Goal: Information Seeking & Learning: Learn about a topic

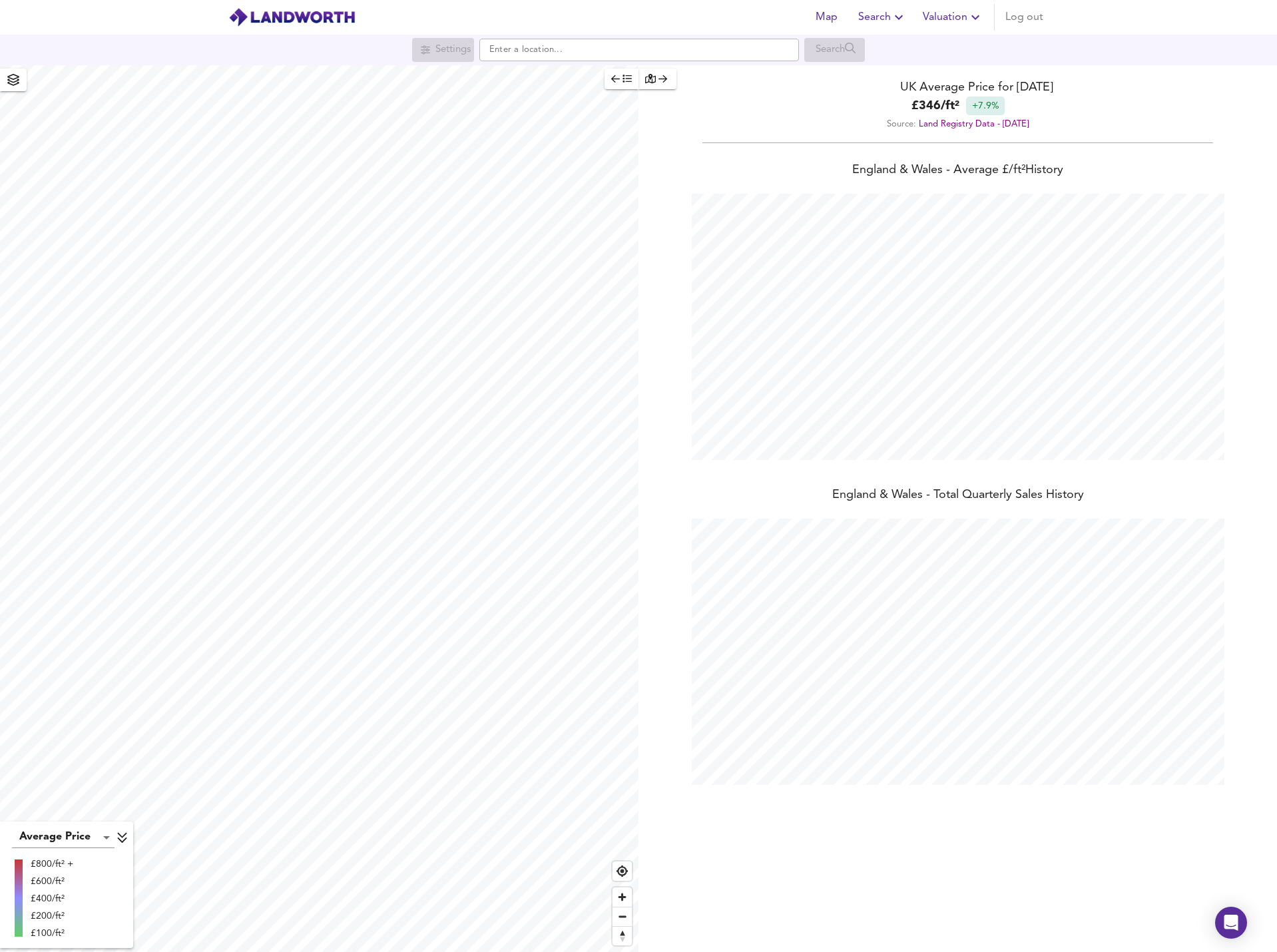
scroll to position [952, 1277]
click at [545, 43] on input "text" at bounding box center [639, 50] width 319 height 23
paste input "GL56 9NY"
click at [545, 43] on input "GL56 9NY" at bounding box center [639, 50] width 319 height 23
click at [651, 63] on li "GL56 9NY Todenham, [GEOGRAPHIC_DATA]-[GEOGRAPHIC_DATA][PERSON_NAME]" at bounding box center [639, 75] width 318 height 29
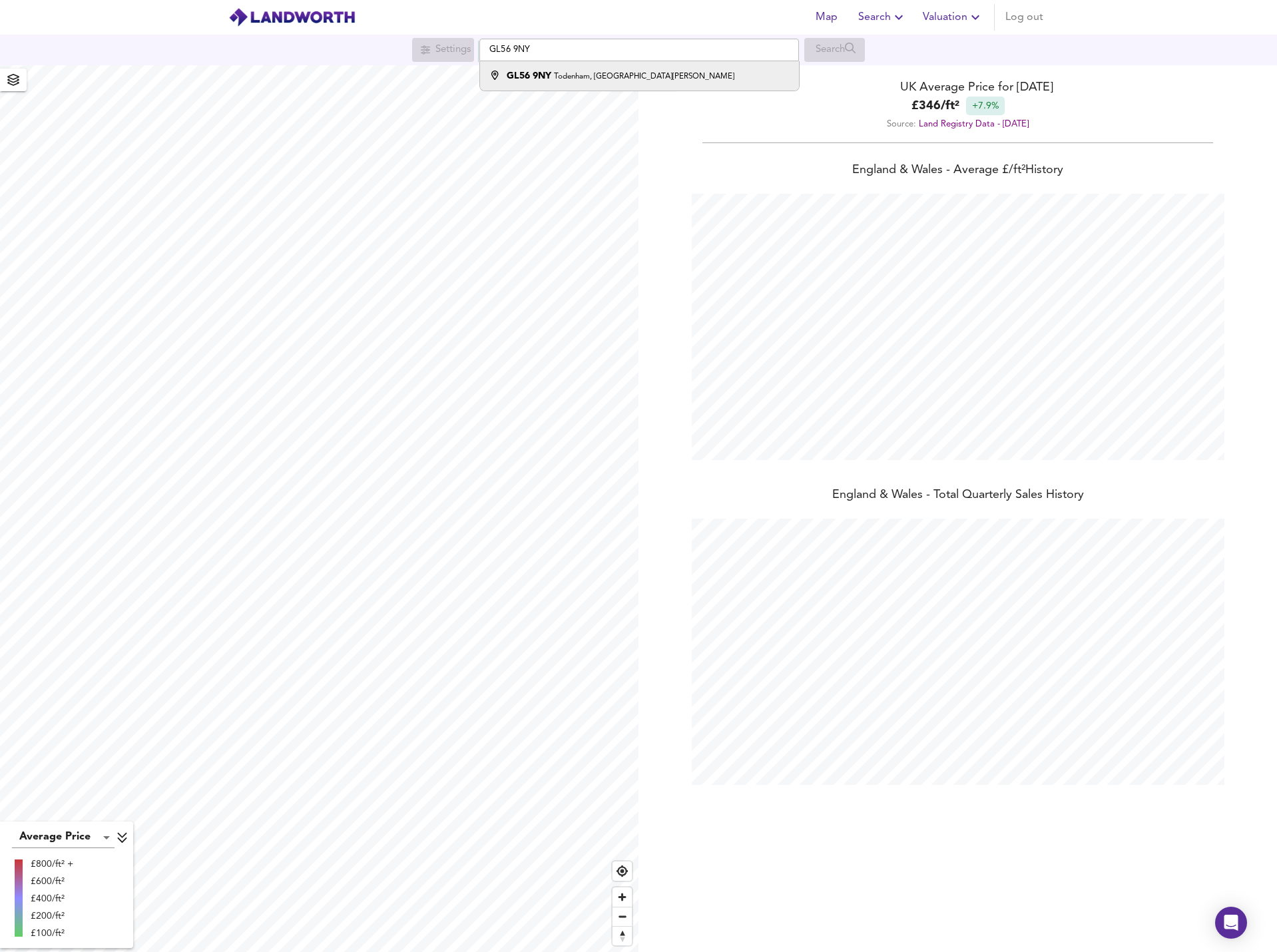
type input "Todenham, Moreton-in-[PERSON_NAME] GL56 9NY"
checkbox input "false"
checkbox input "true"
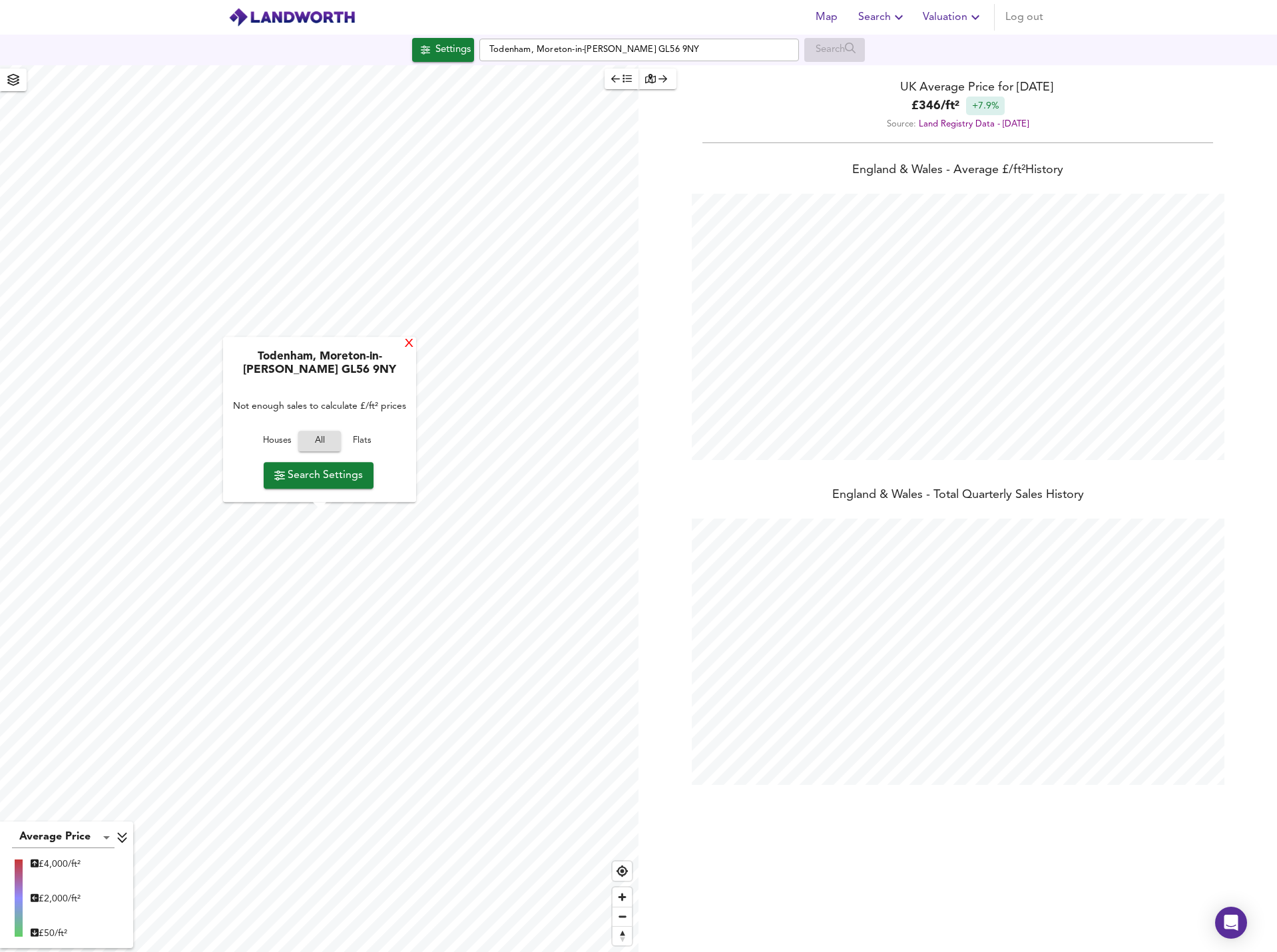
click at [404, 346] on div "X" at bounding box center [409, 344] width 11 height 13
click at [661, 535] on div "Average Price landworth £ 4,000/ft² £ 2,000/ft² £ 50/ft² UK Average Price for […" at bounding box center [638, 509] width 1277 height 887
type input "245"
click at [625, 73] on span "button" at bounding box center [621, 79] width 21 height 15
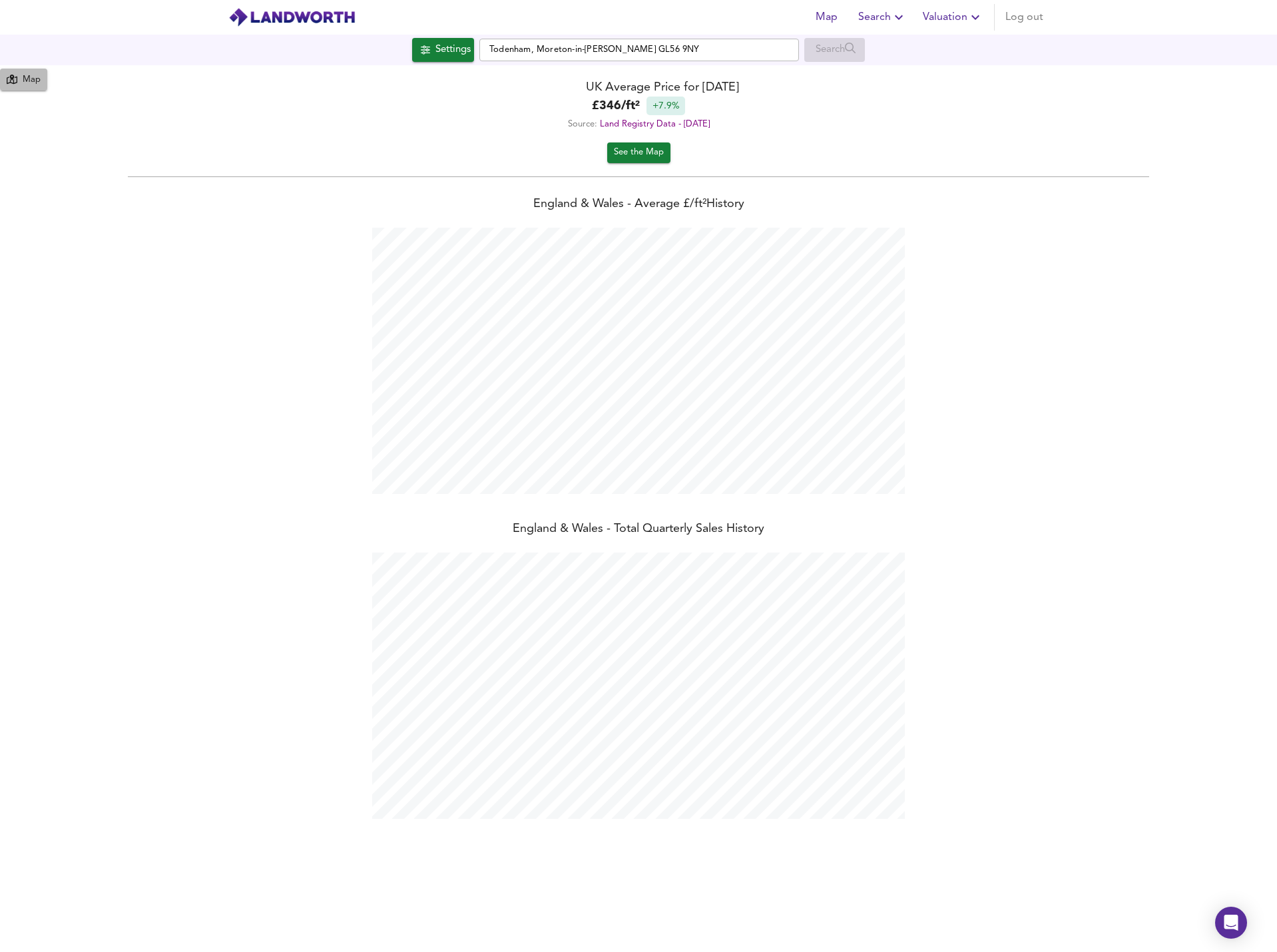
click at [23, 79] on div "Map" at bounding box center [32, 80] width 18 height 15
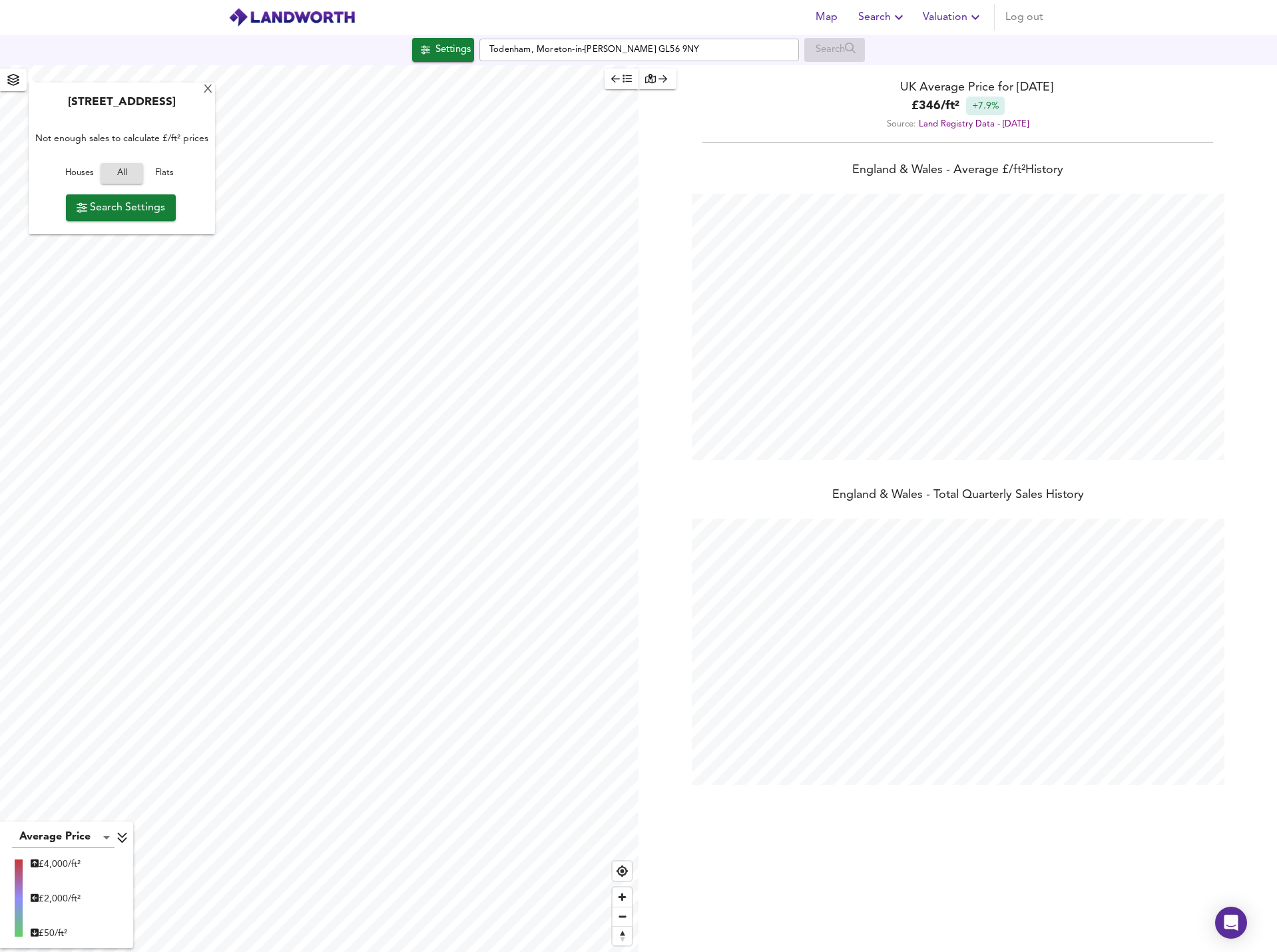
click at [15, 80] on icon "button" at bounding box center [13, 80] width 13 height 12
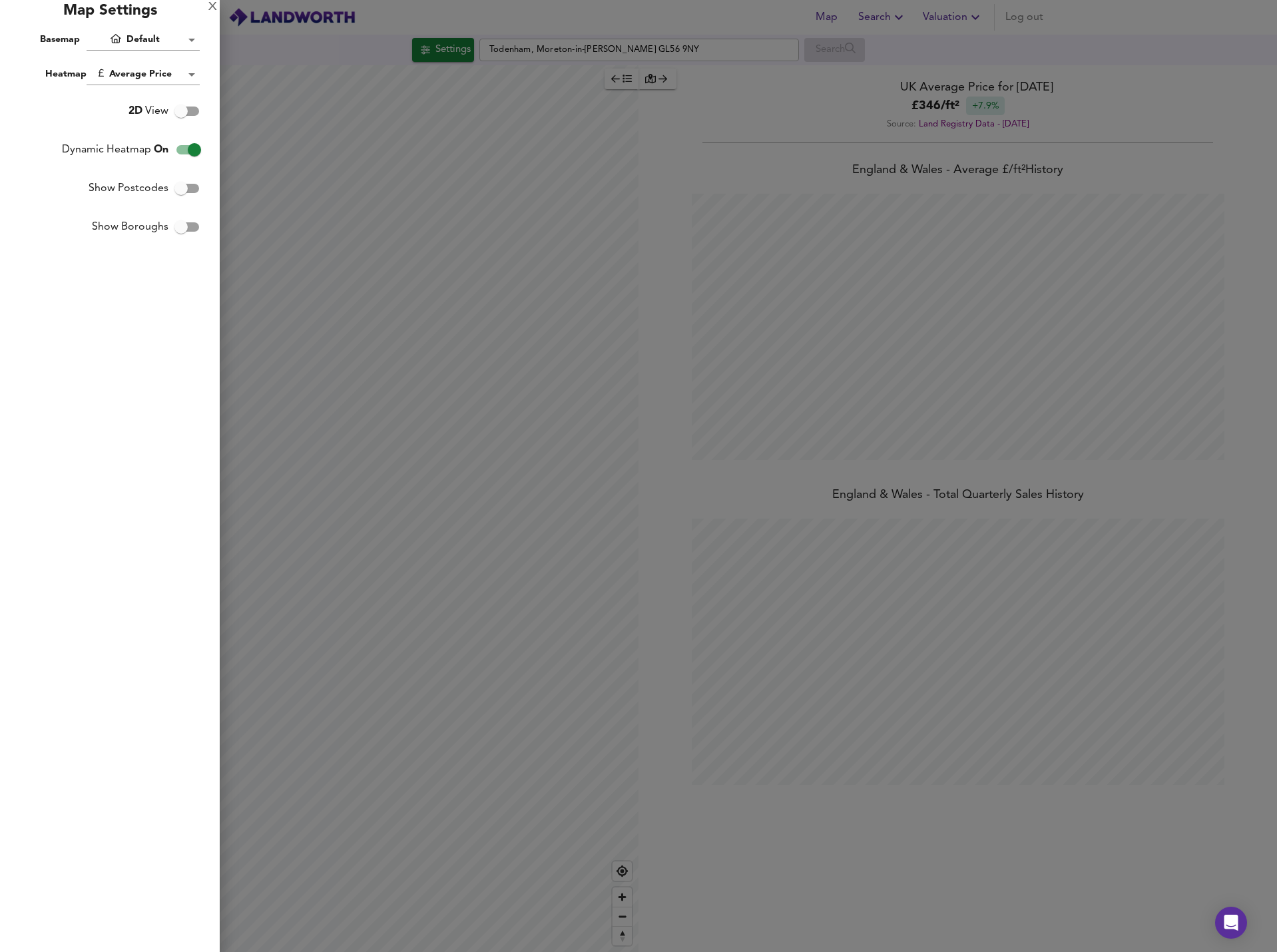
click at [204, 3] on div "Map Settings" at bounding box center [110, 14] width 220 height 29
click at [453, 51] on div at bounding box center [638, 476] width 1277 height 952
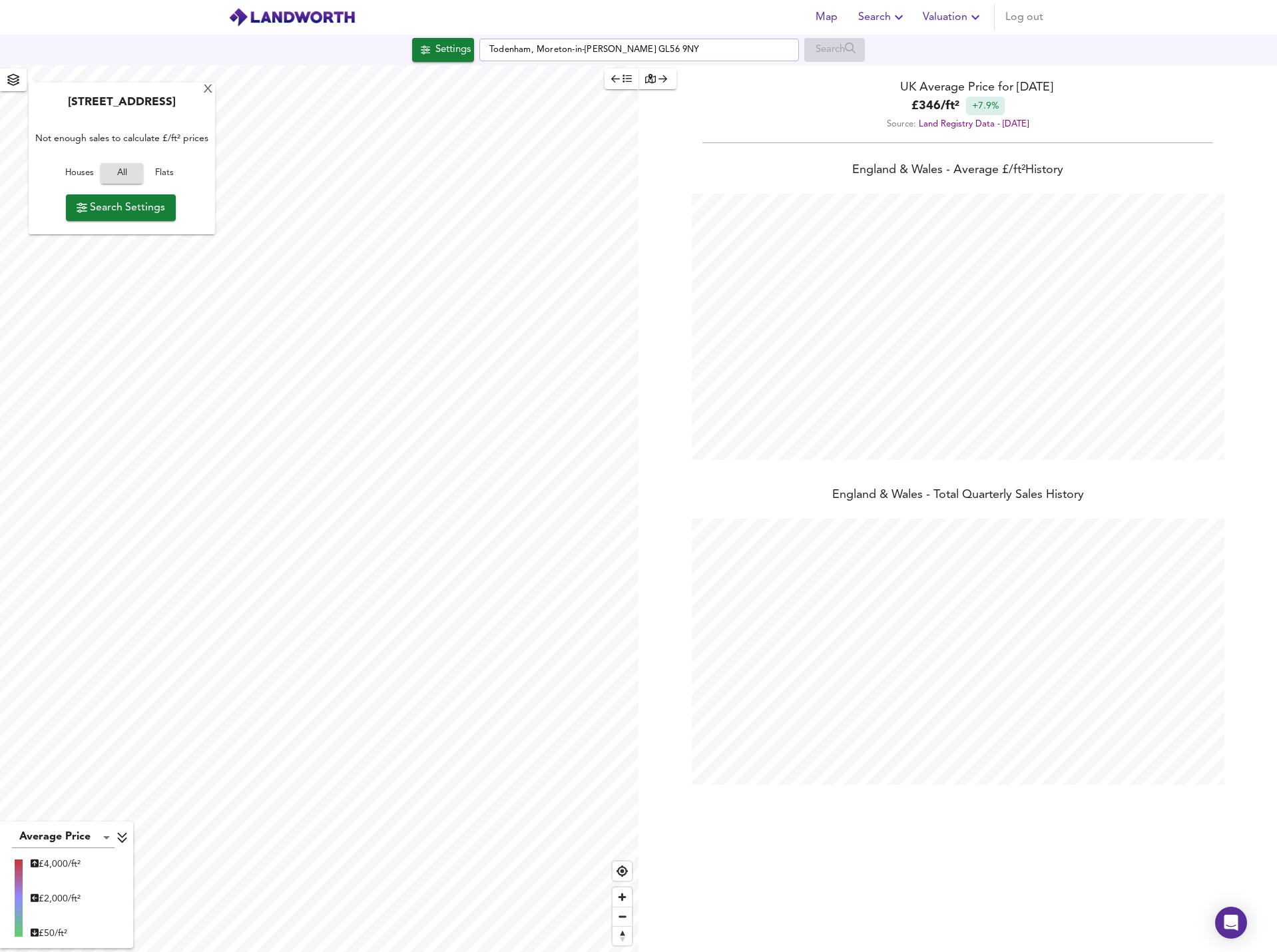
click at [439, 52] on div "Settings" at bounding box center [453, 50] width 35 height 18
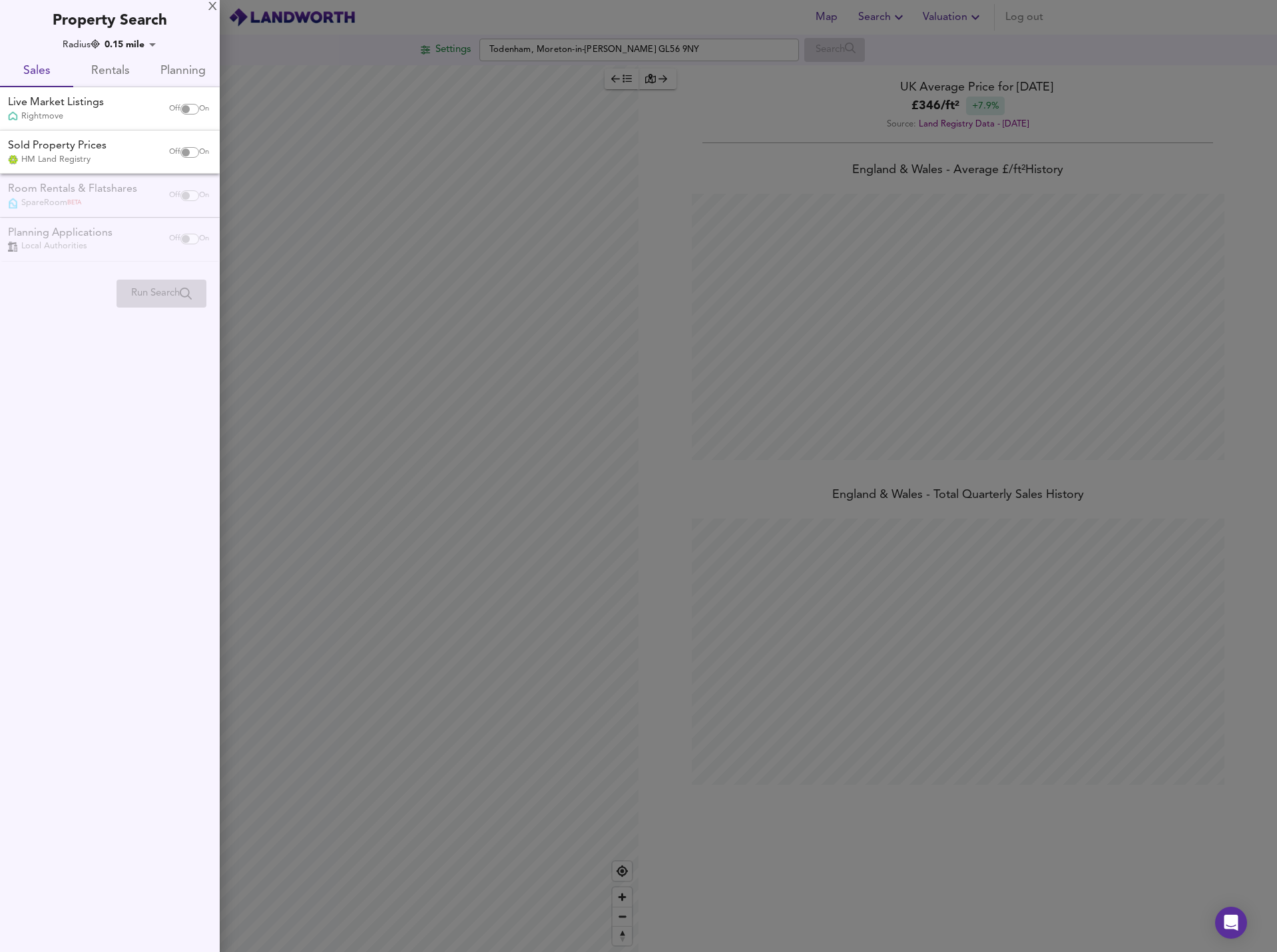
click at [180, 107] on input "checkbox" at bounding box center [185, 109] width 32 height 11
checkbox input "true"
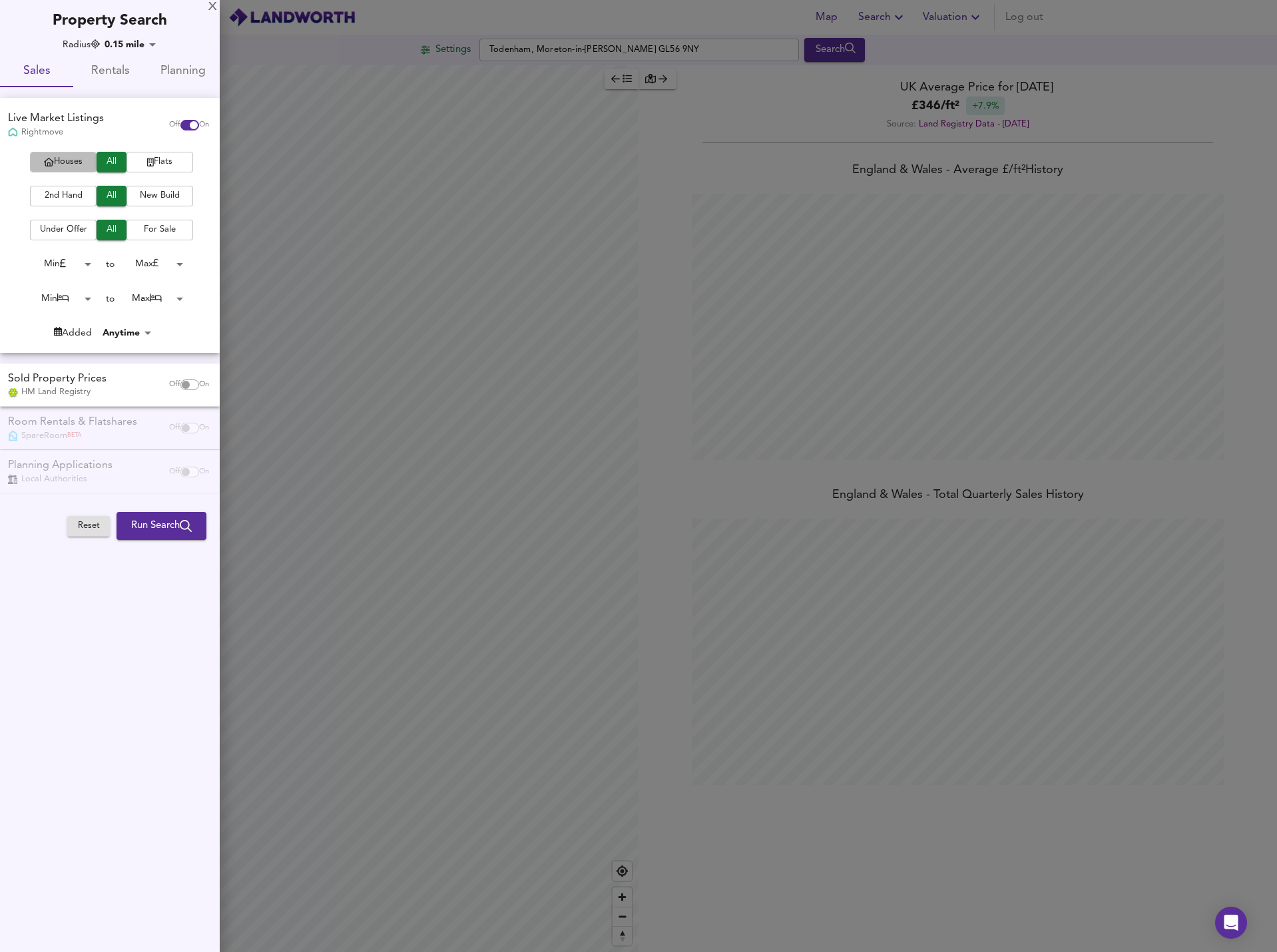
click at [72, 160] on span "Houses" at bounding box center [63, 162] width 53 height 15
click at [137, 196] on span "New Build" at bounding box center [160, 196] width 53 height 15
click at [151, 228] on span "For Sale" at bounding box center [160, 230] width 53 height 15
click at [101, 230] on button "All" at bounding box center [111, 230] width 30 height 21
click at [97, 384] on div "Sold Property Prices" at bounding box center [57, 379] width 98 height 15
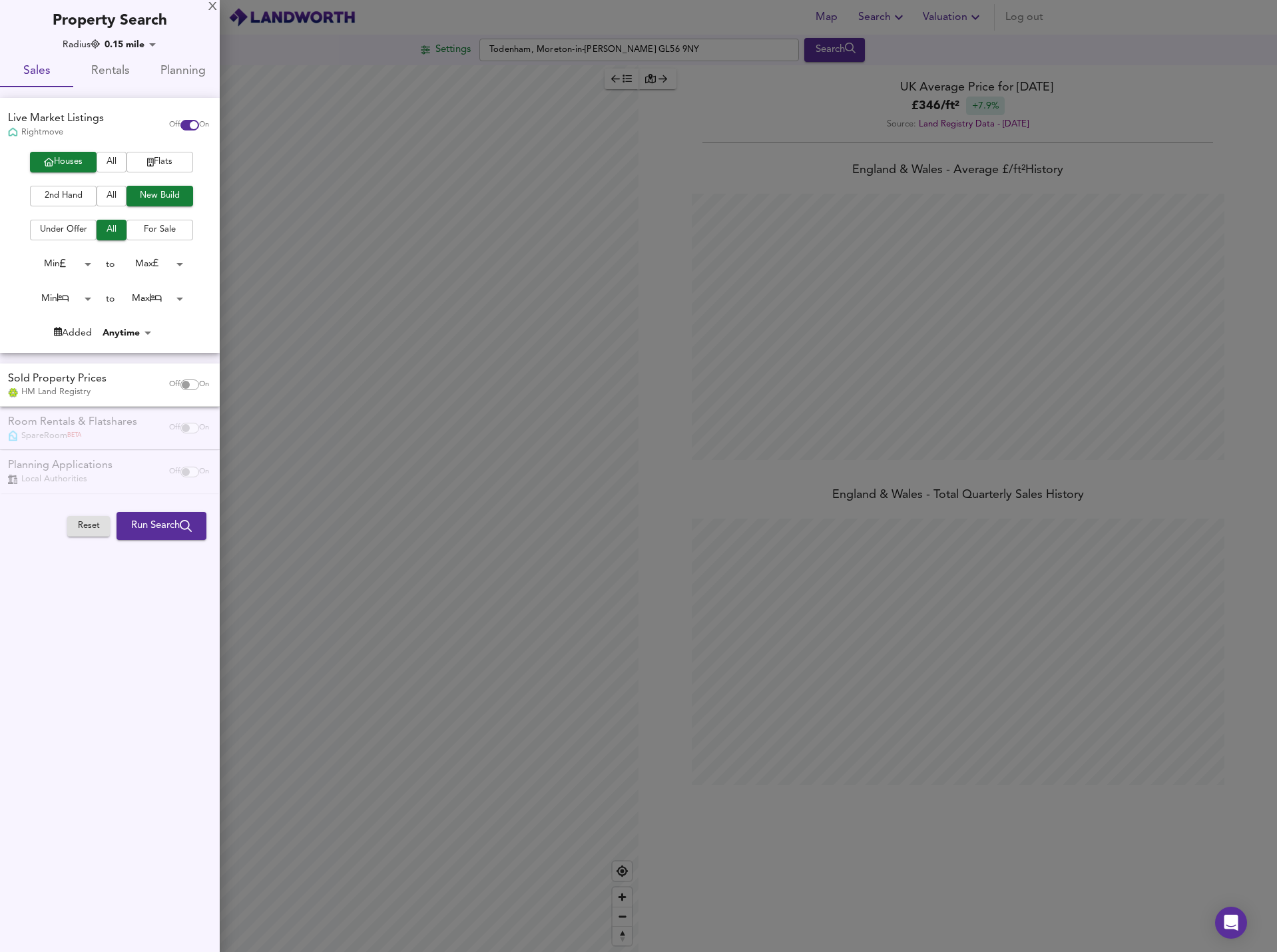
checkbox input "true"
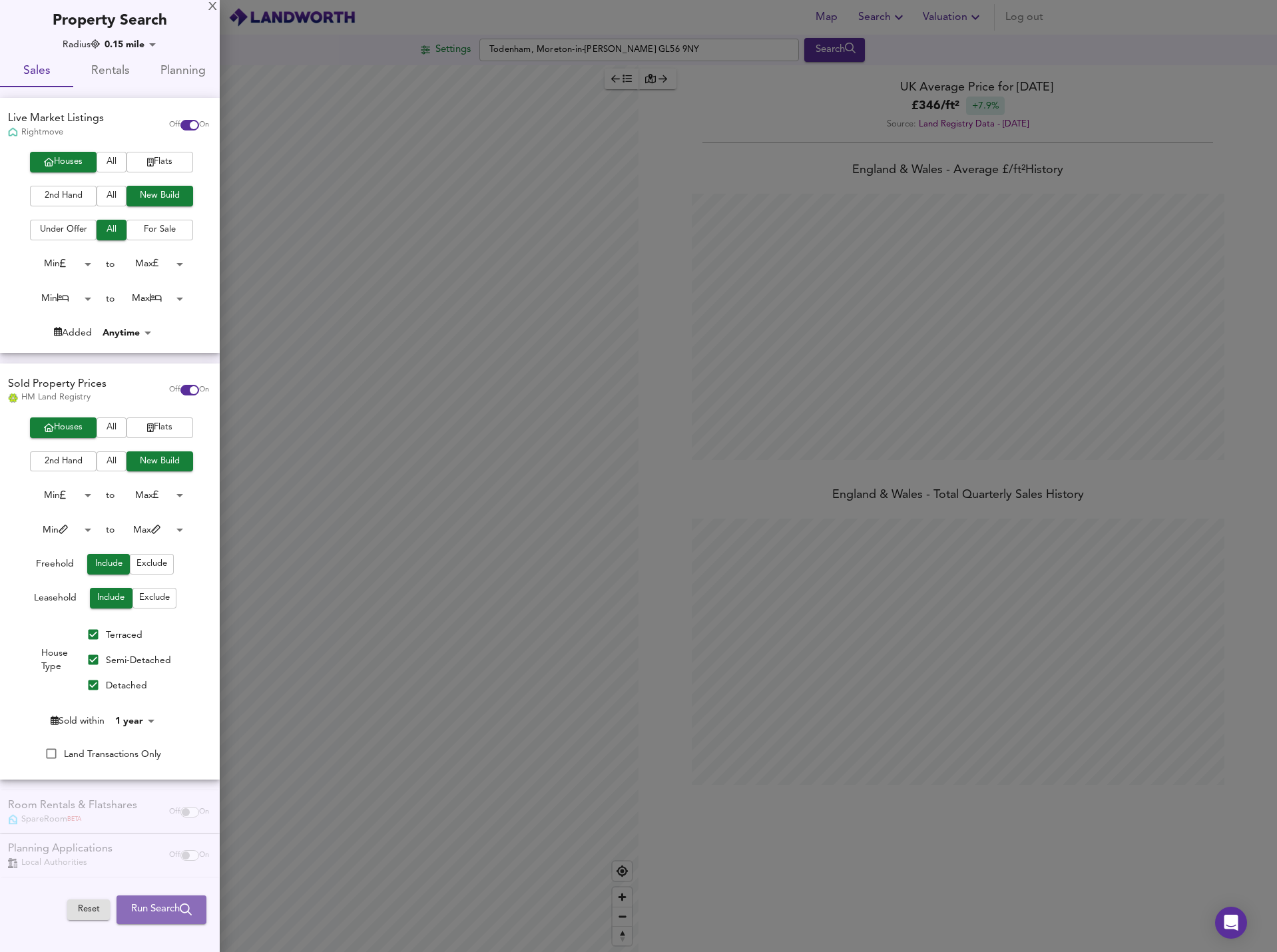
click at [144, 907] on span "Run Search" at bounding box center [162, 910] width 61 height 18
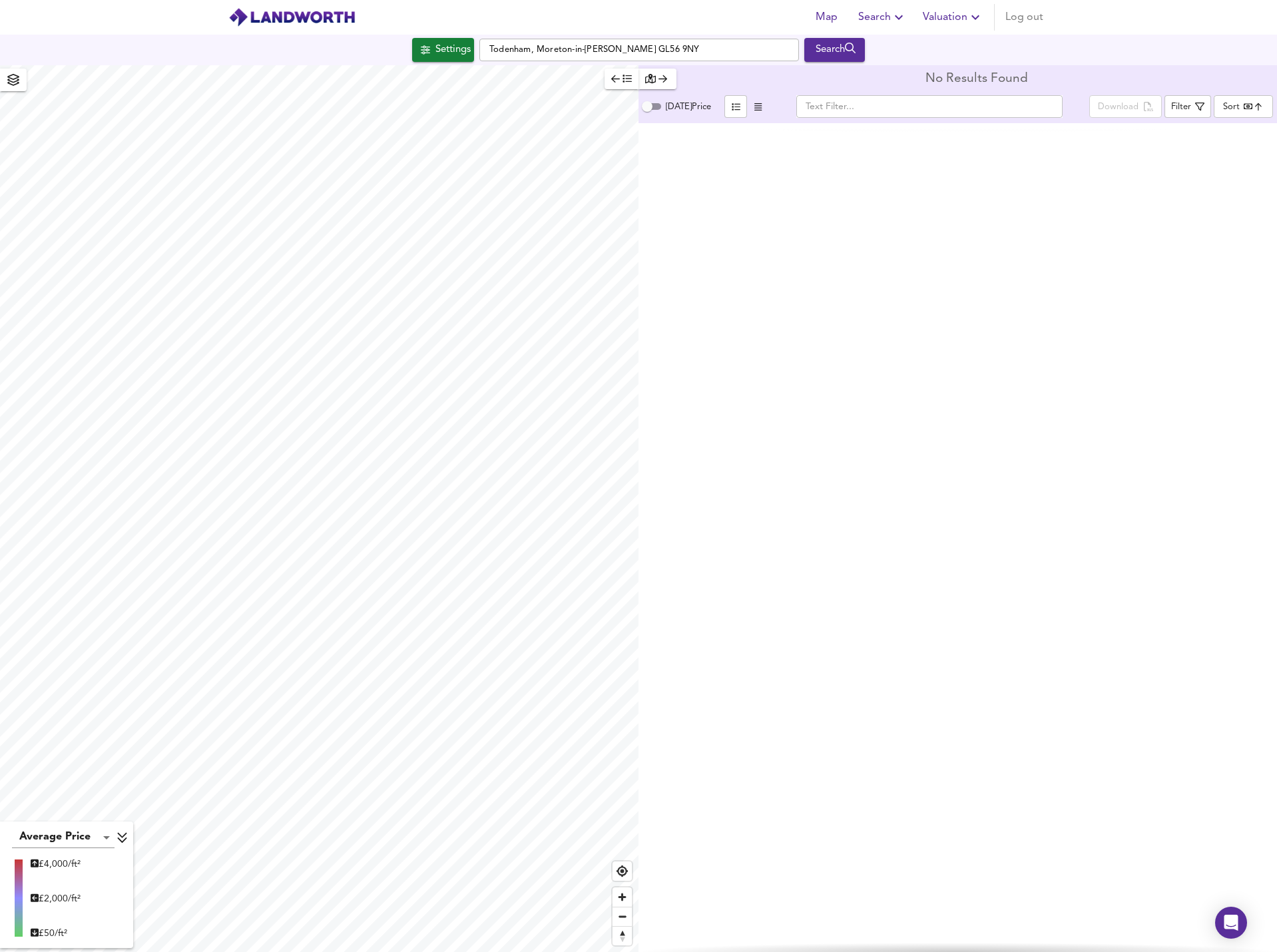
type input "862"
click at [350, 523] on span "Search" at bounding box center [356, 531] width 44 height 19
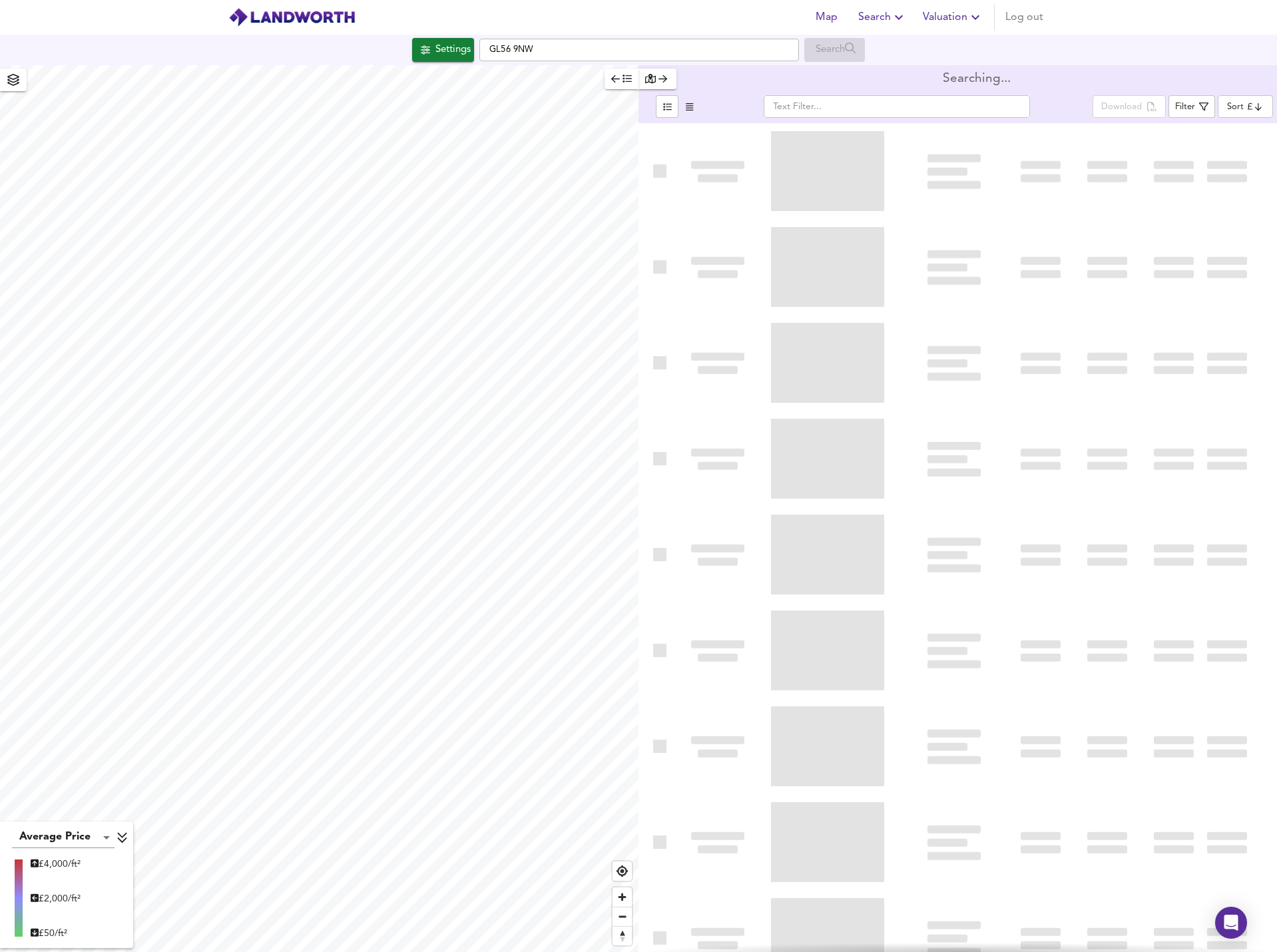
type input "bestdeal"
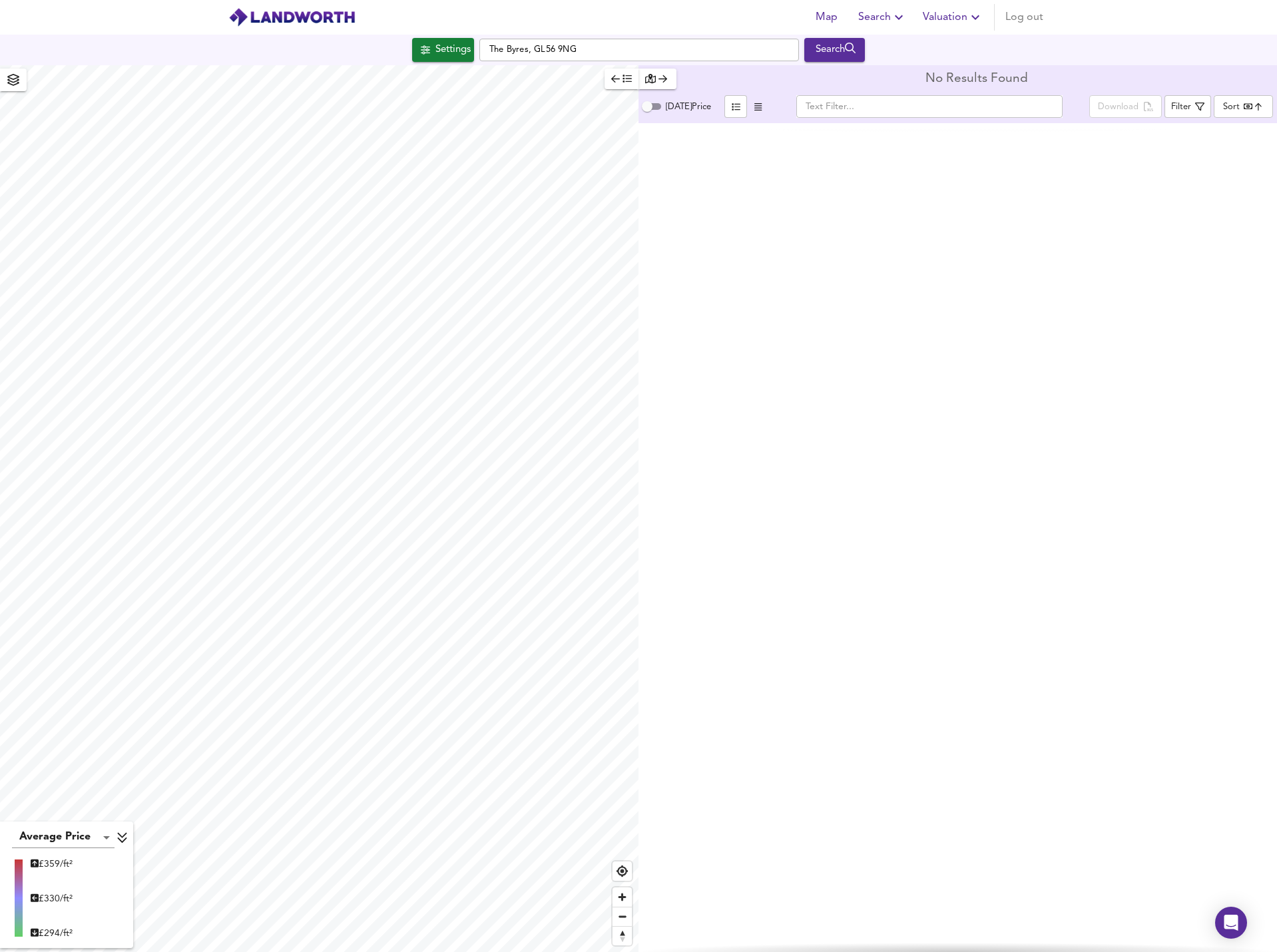
click at [659, 516] on div "Average Price landworth £ 359/ft² £ 330/ft² £ 294/ft² No Results Found [DATE] P…" at bounding box center [638, 509] width 1277 height 887
type input "6384"
click at [395, 796] on span "Search" at bounding box center [400, 789] width 44 height 19
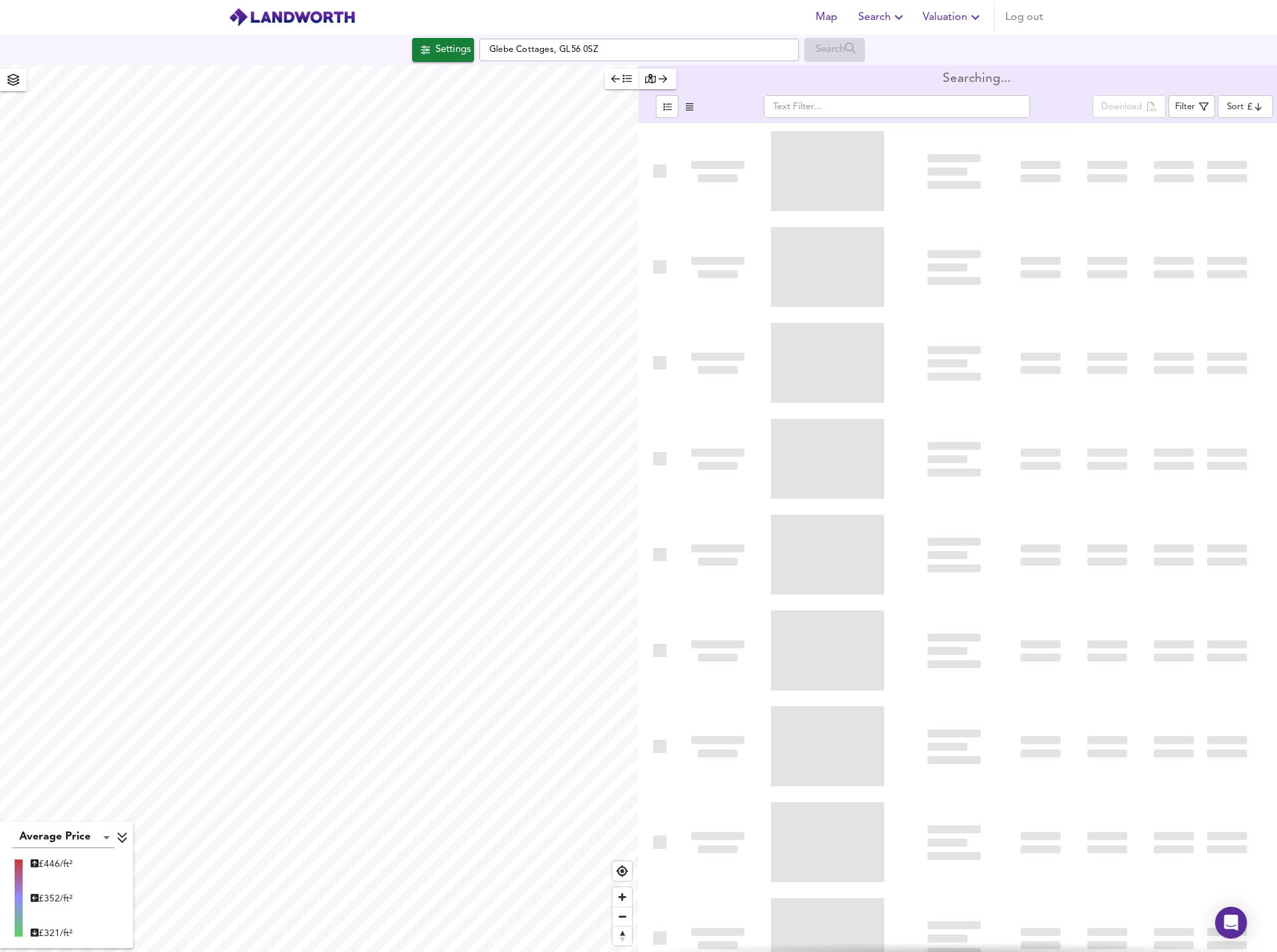
type input "bestdeal"
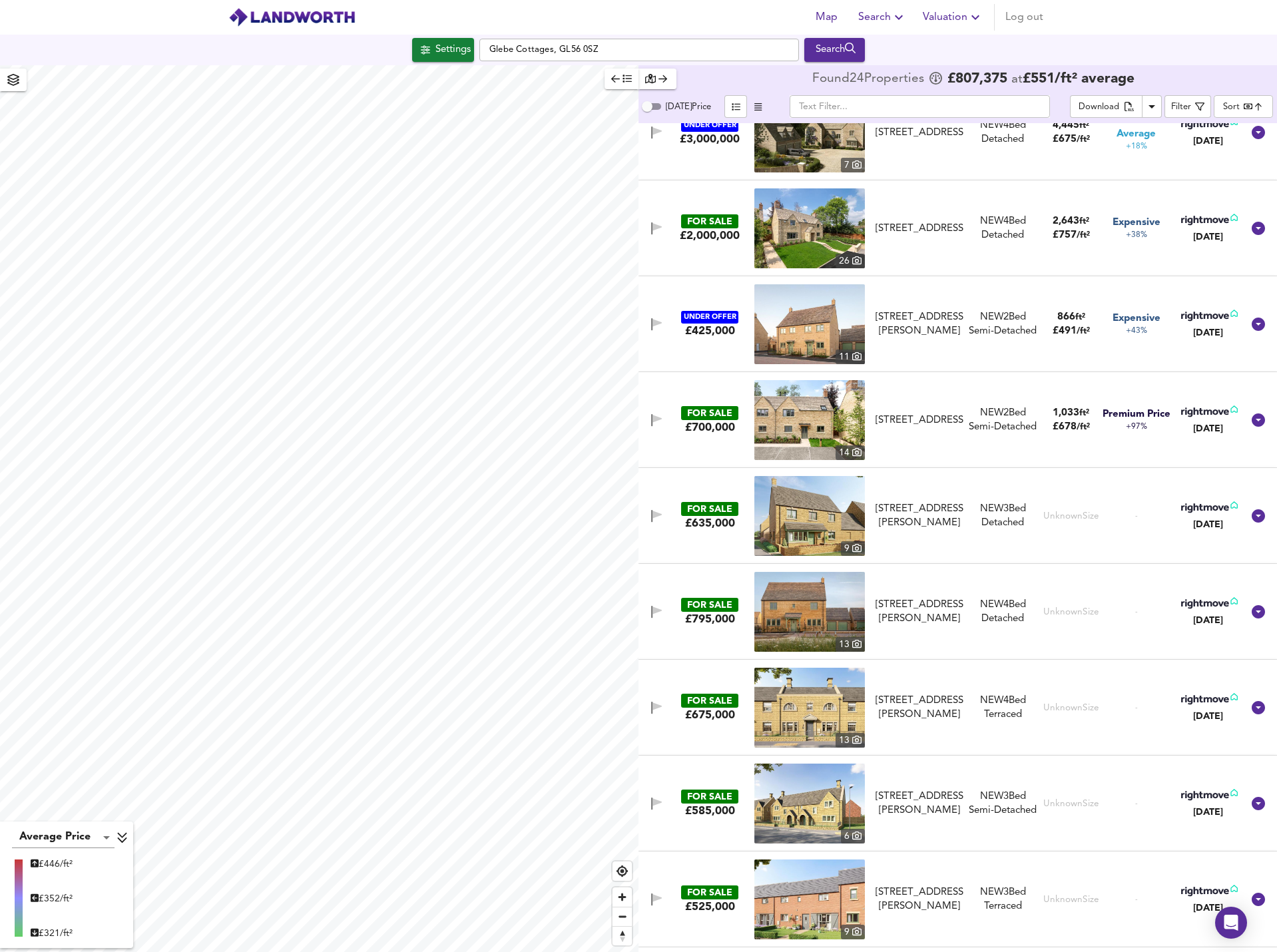
scroll to position [327, 0]
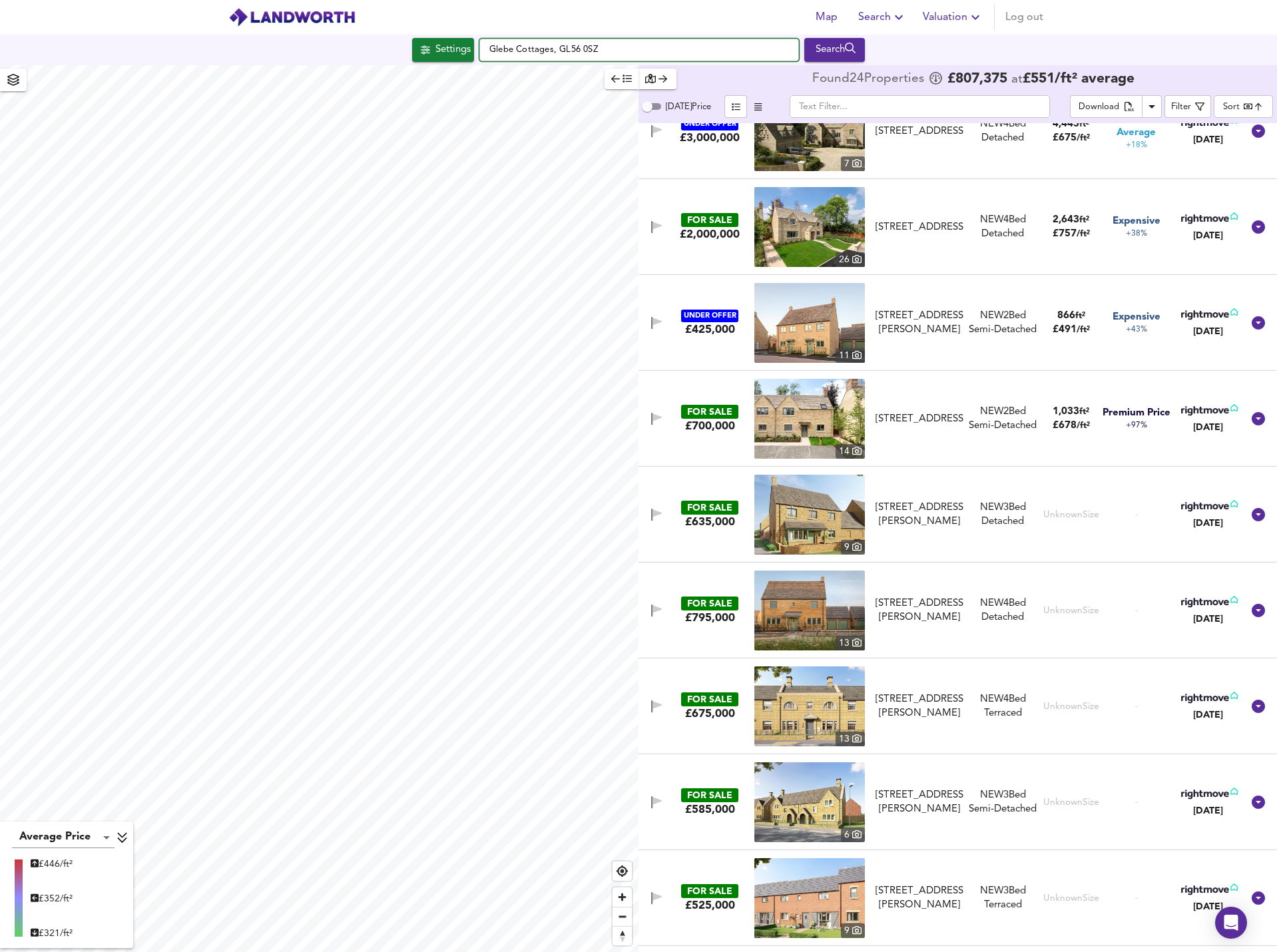
click at [541, 51] on input "Glebe Cottages, GL56 0SZ" at bounding box center [639, 50] width 319 height 23
drag, startPoint x: 607, startPoint y: 48, endPoint x: 386, endPoint y: 40, distance: 221.1
click at [386, 40] on div "Settings Glebe Cottages, GL56 0SZ Search" at bounding box center [638, 50] width 1277 height 24
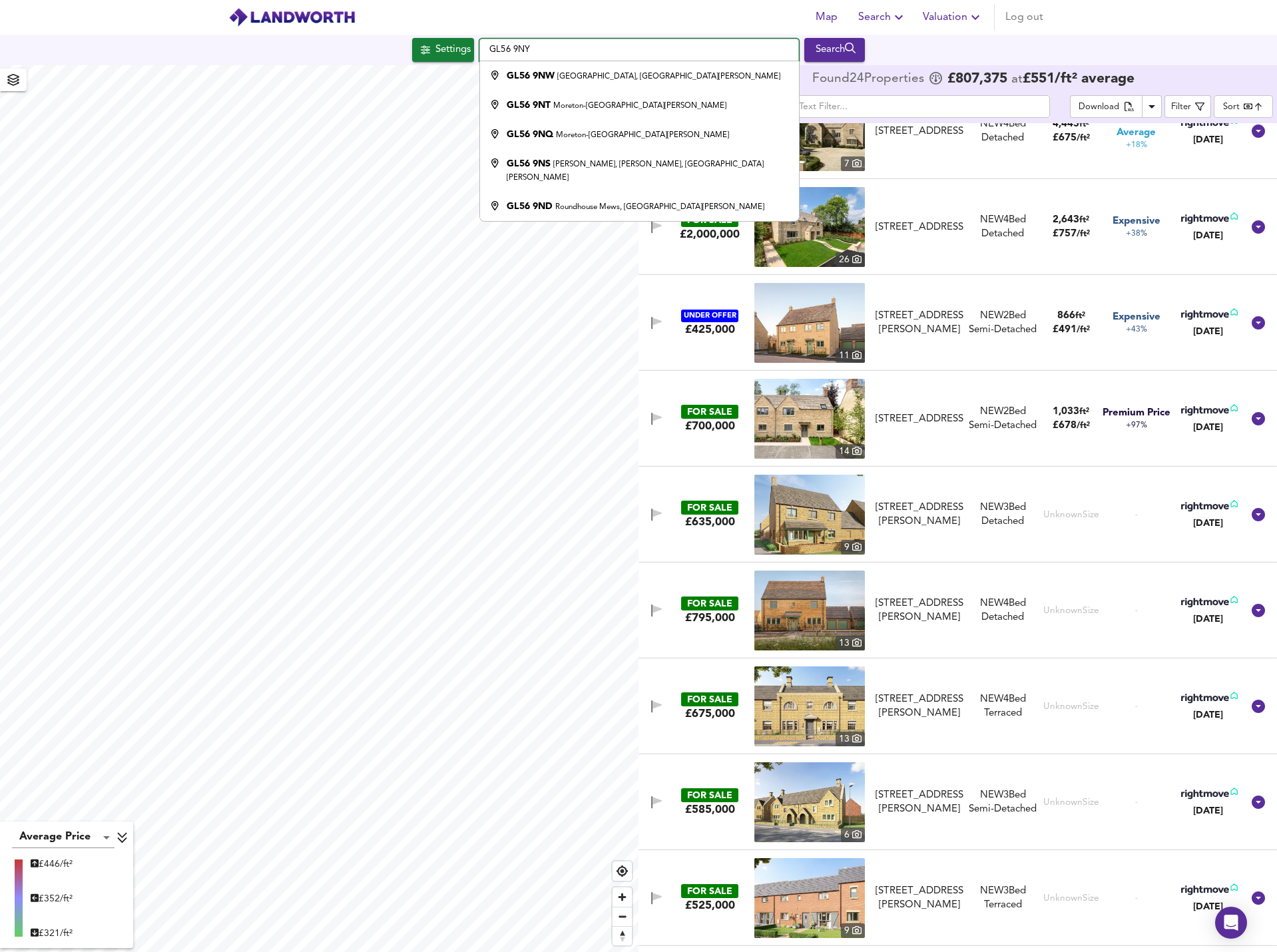
type input "[GEOGRAPHIC_DATA], [GEOGRAPHIC_DATA]-in-[PERSON_NAME] GL56 9NW"
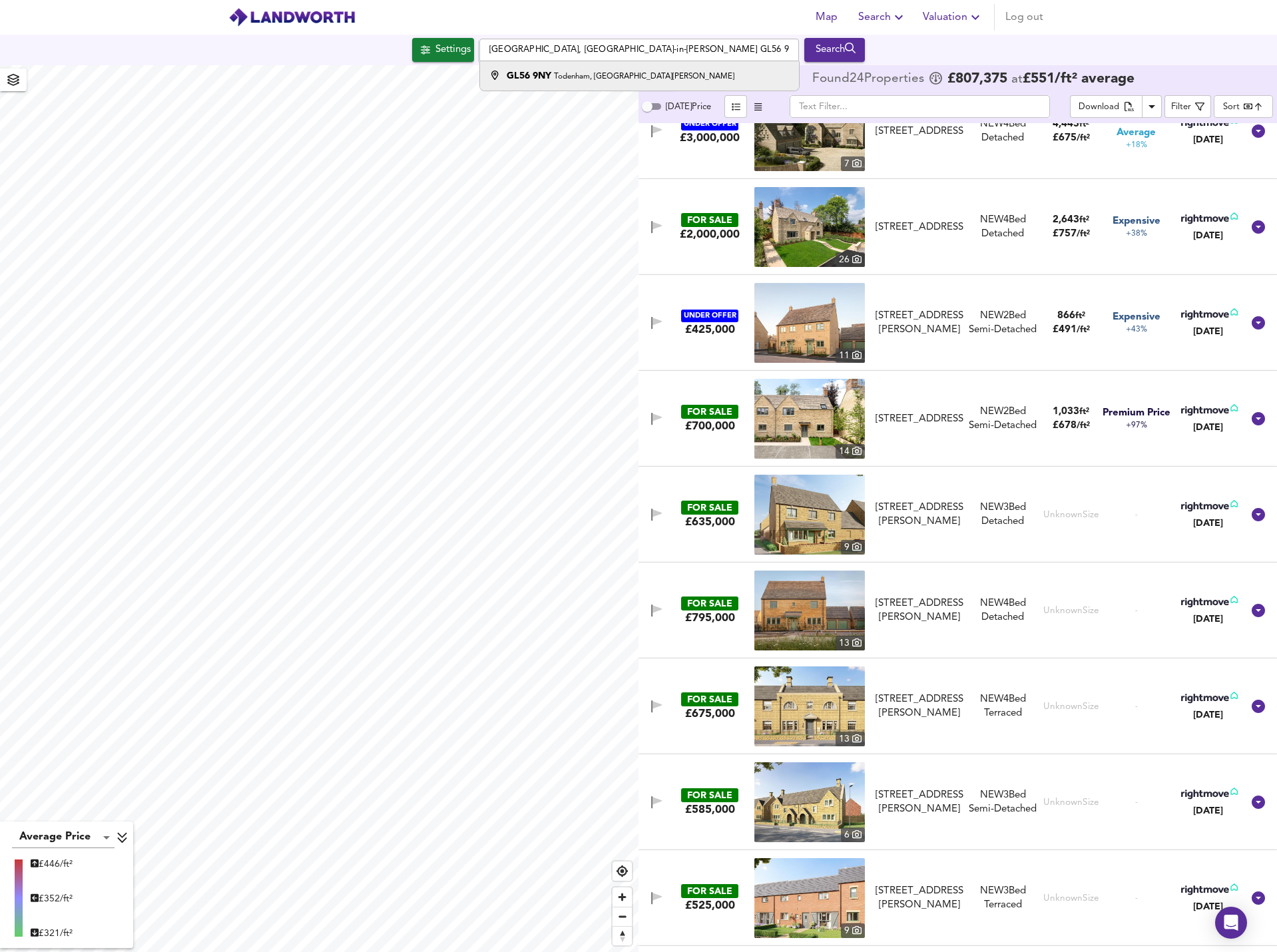
click at [547, 67] on li "GL56 9NY Todenham, [GEOGRAPHIC_DATA]-[GEOGRAPHIC_DATA][PERSON_NAME]" at bounding box center [639, 75] width 318 height 29
type input "3695"
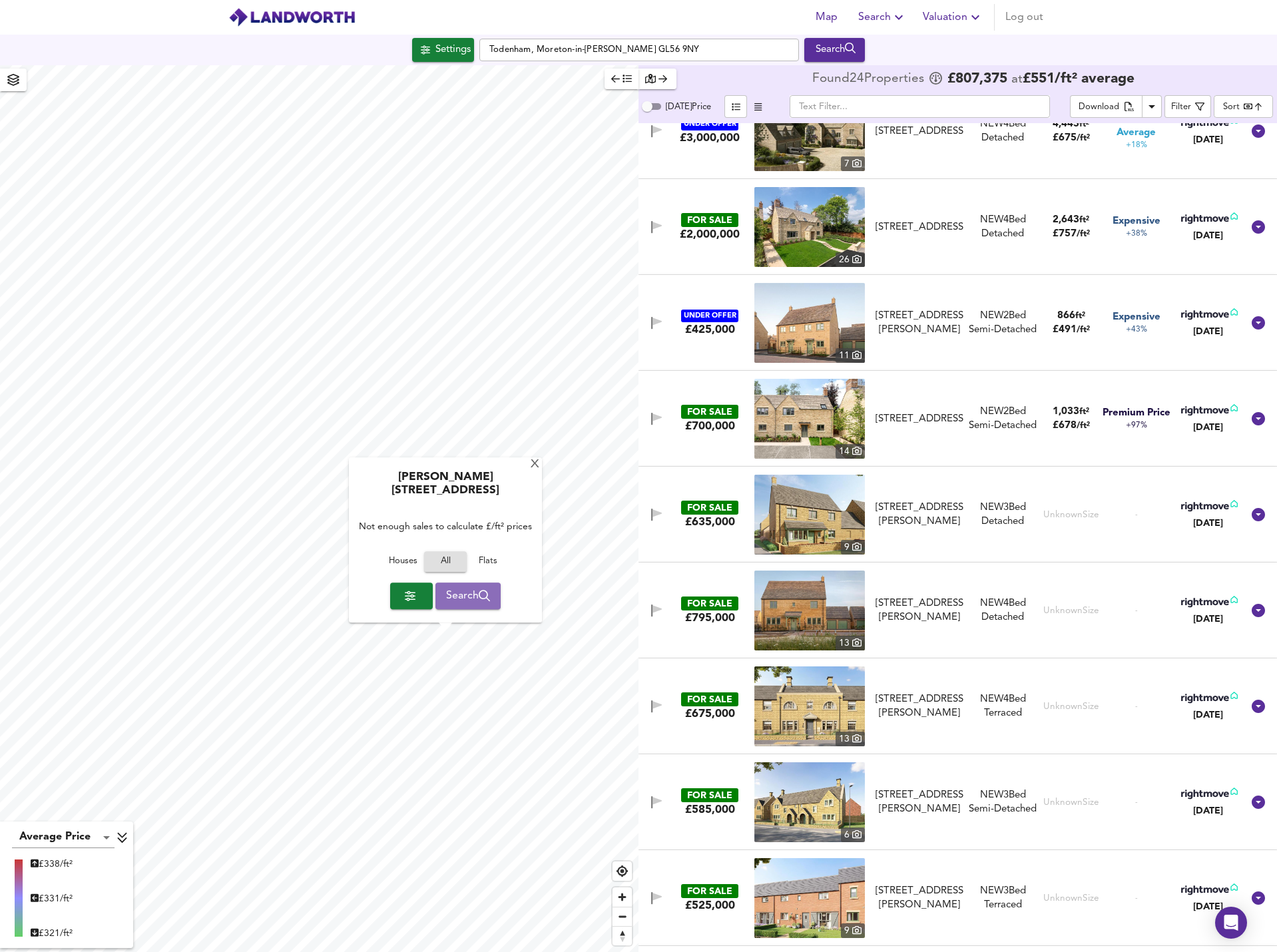
click at [458, 600] on span "Search" at bounding box center [468, 596] width 44 height 19
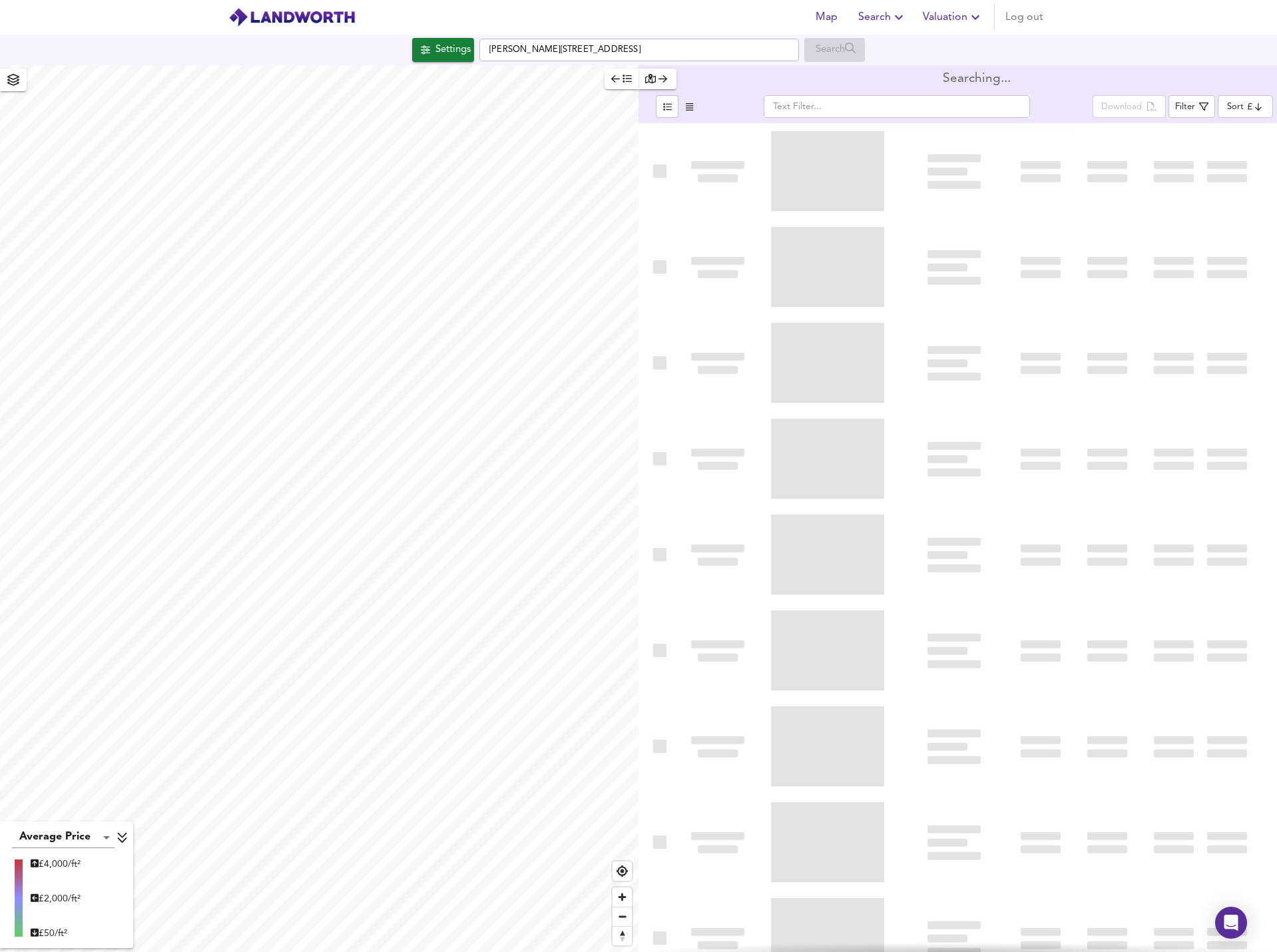
type input "bestdeal"
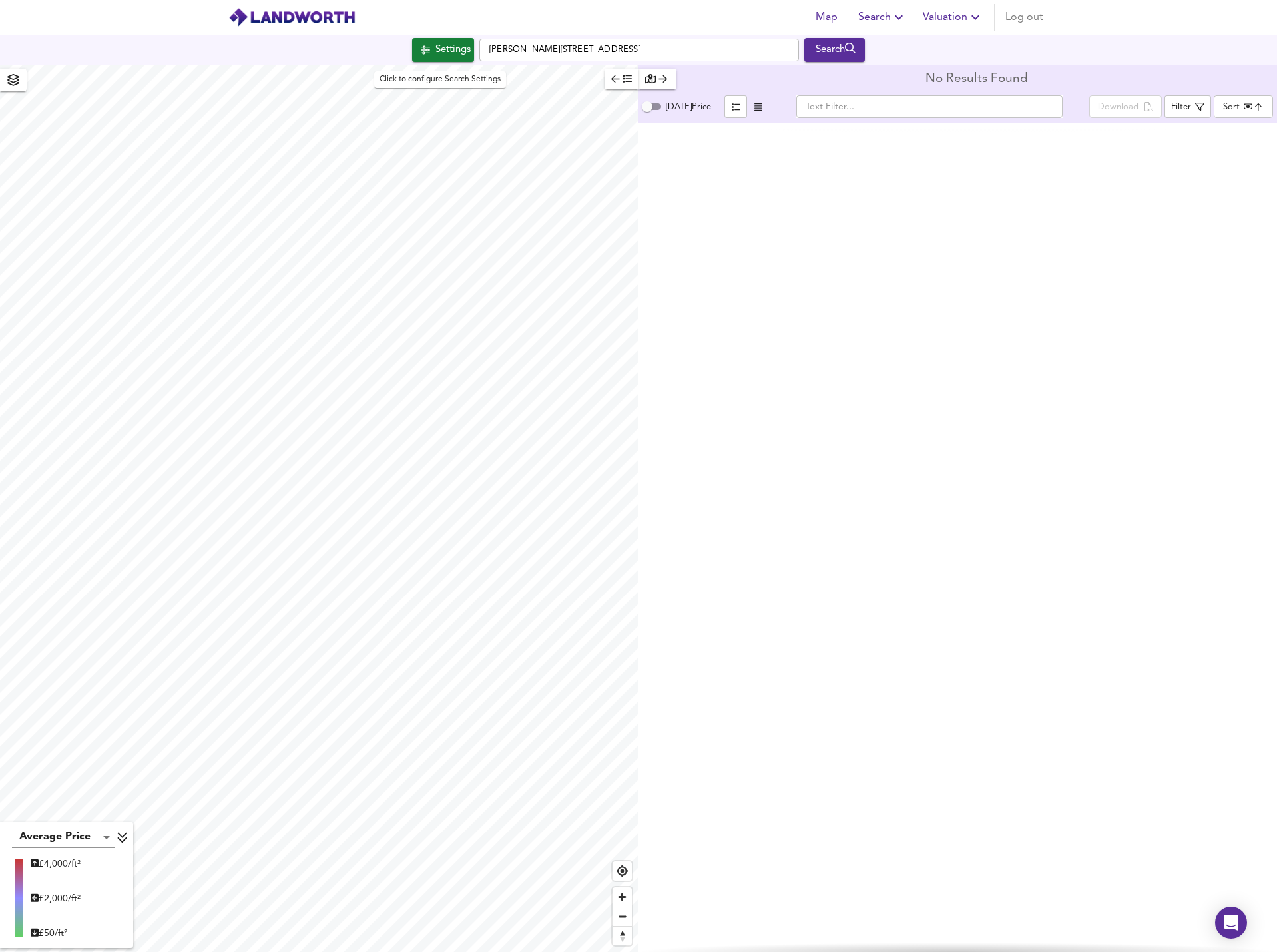
click at [442, 59] on div "[STREET_ADDRESS][PERSON_NAME] Search" at bounding box center [638, 50] width 1277 height 24
click at [550, 80] on strong "GL56 9NY" at bounding box center [529, 76] width 44 height 9
type input "Todenham, Moreton-in-[PERSON_NAME] GL56 9NY"
click at [851, 47] on icon "submit" at bounding box center [850, 48] width 11 height 11
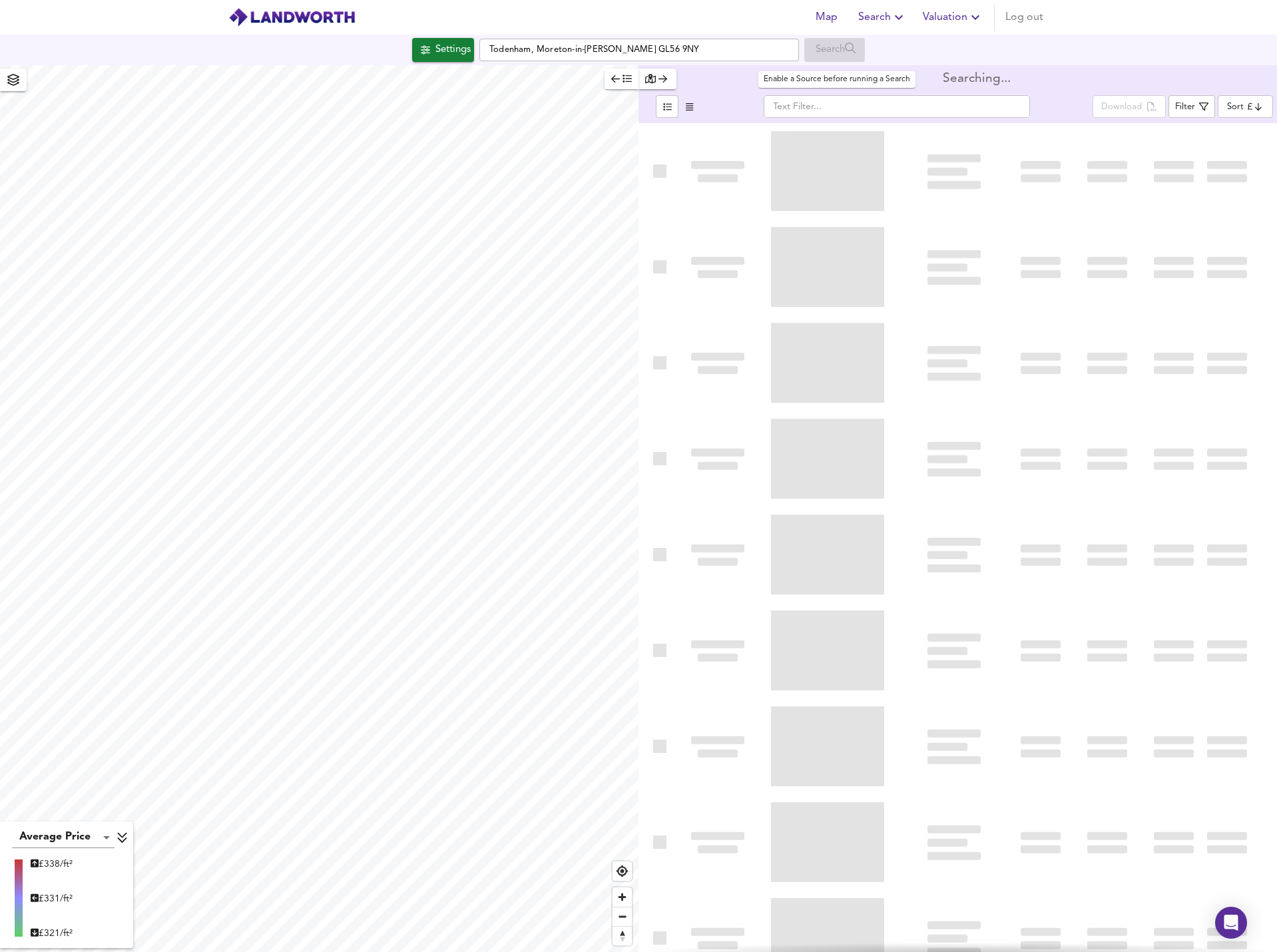
type input "bestdeal"
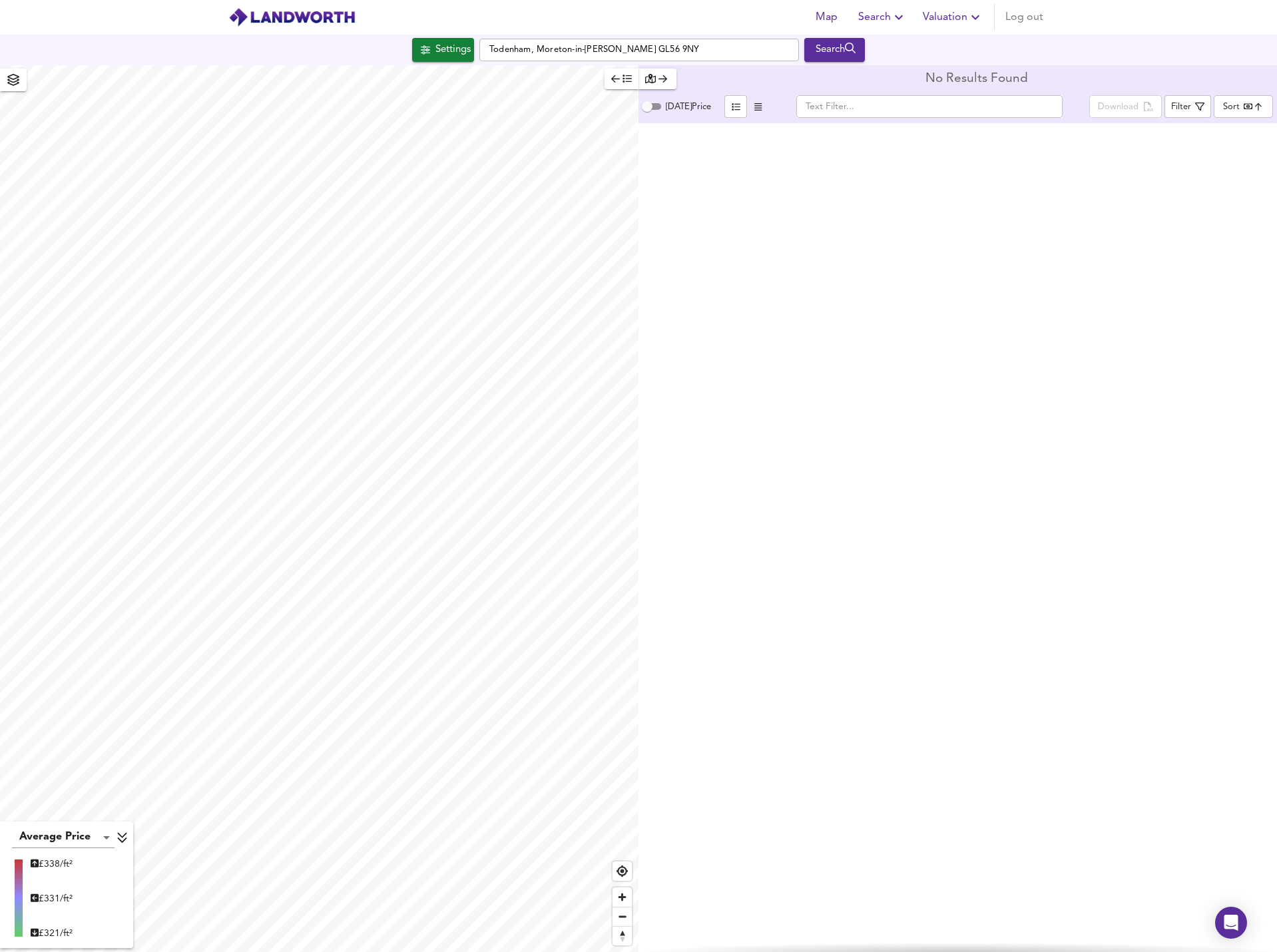
type input "6095"
click at [520, 573] on span "Search" at bounding box center [532, 569] width 44 height 19
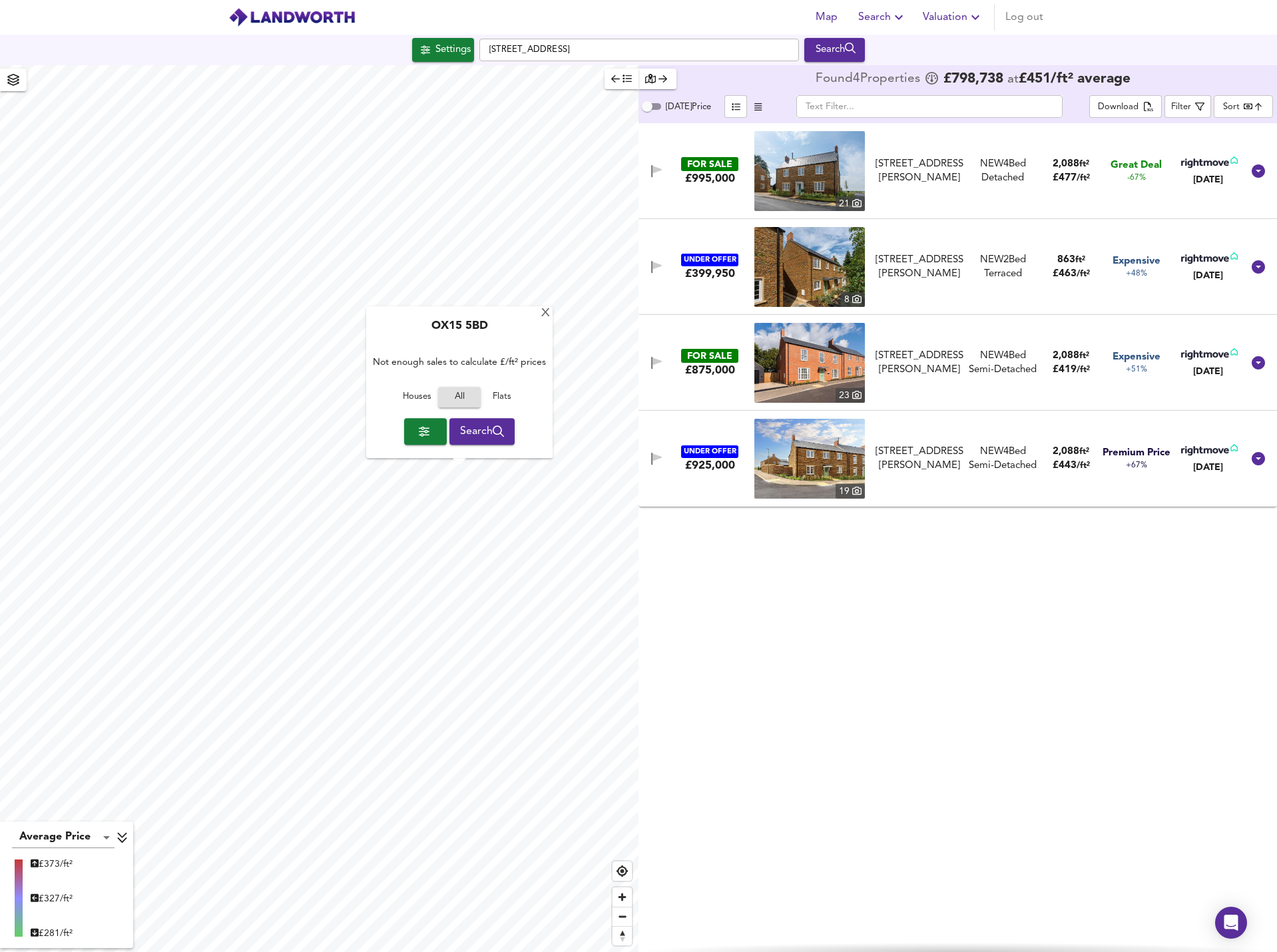
click at [480, 431] on span "Search" at bounding box center [482, 431] width 44 height 19
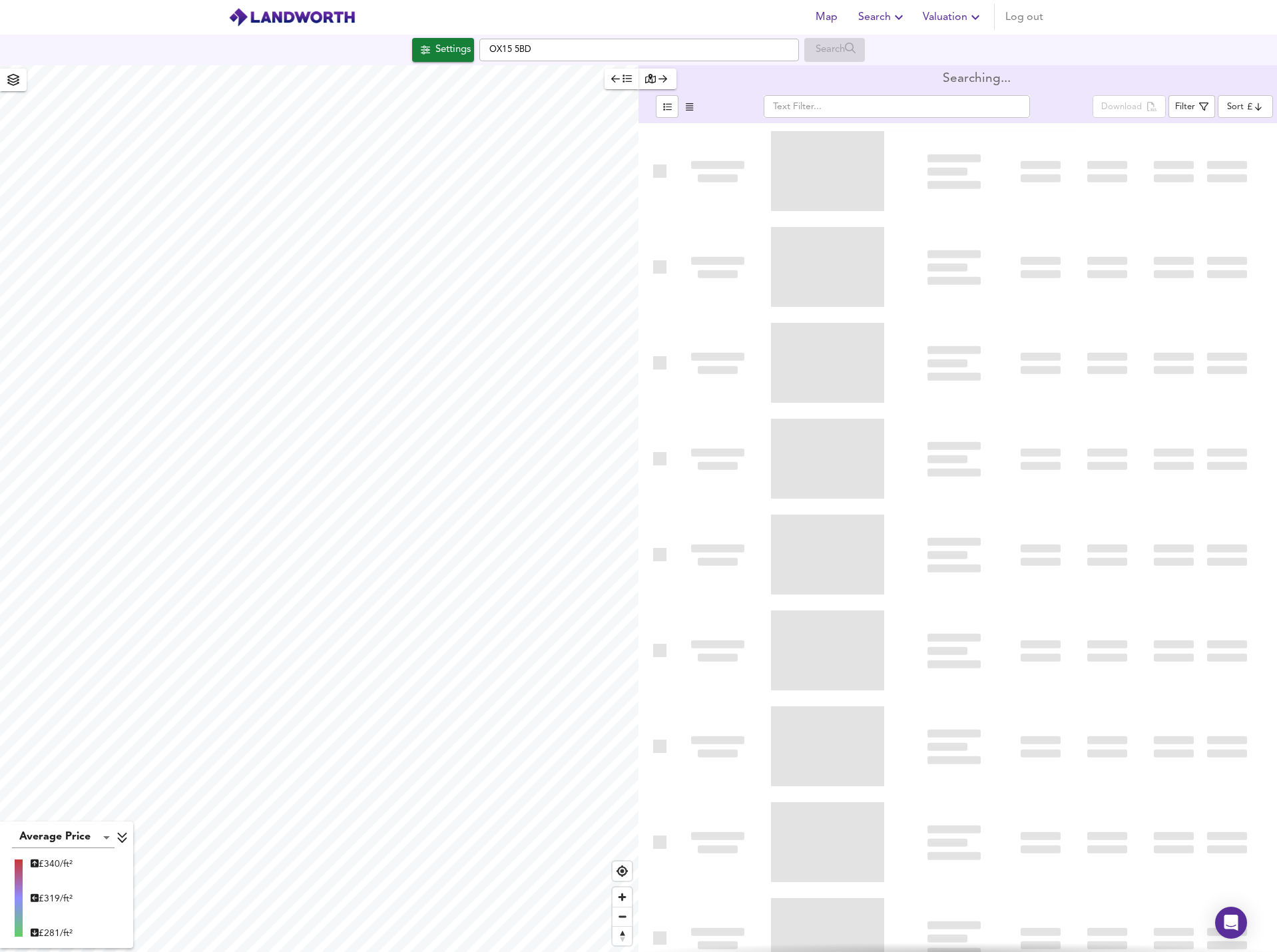
type input "bestdeal"
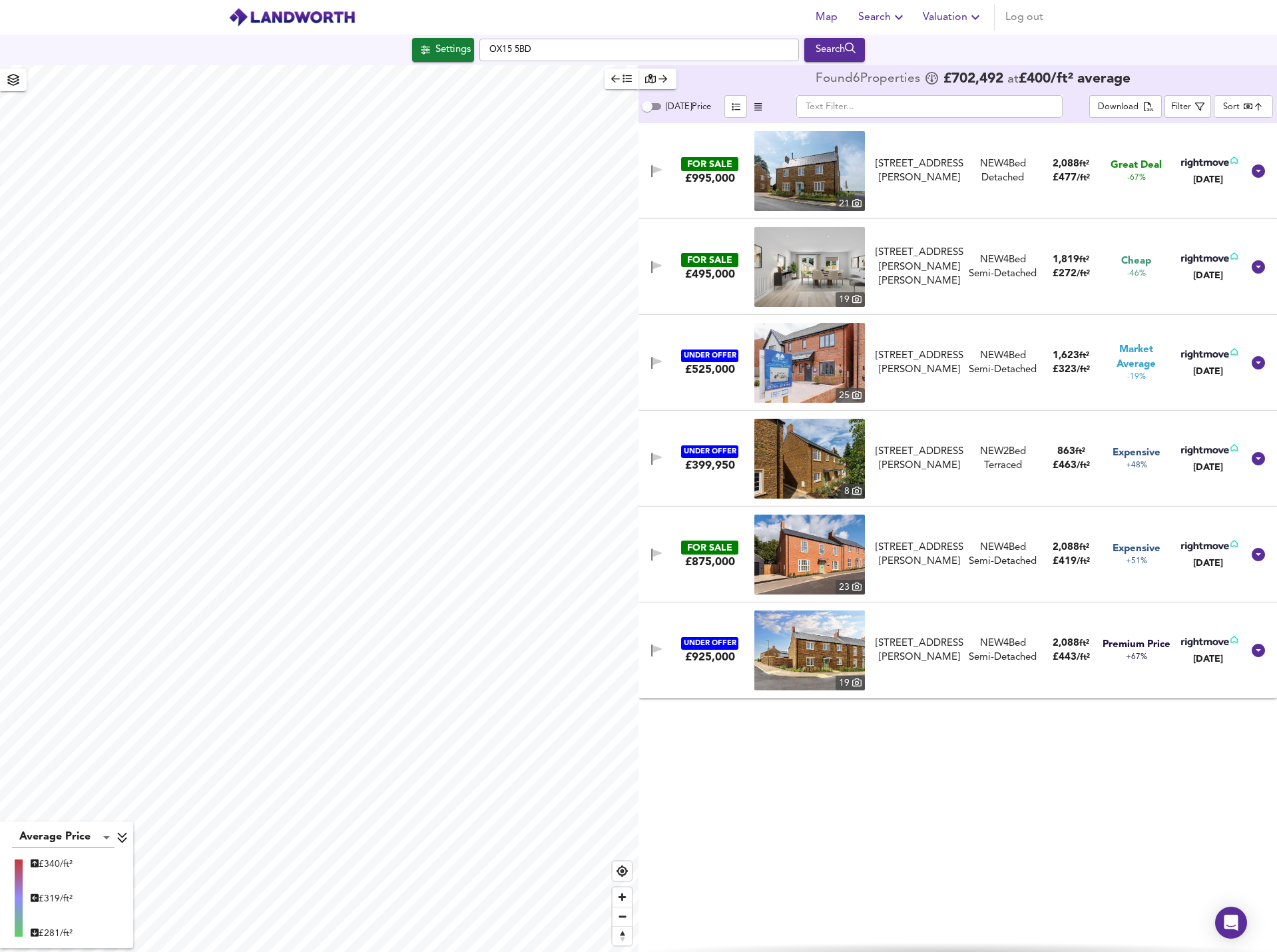
click at [817, 170] on img at bounding box center [809, 171] width 111 height 80
